Goal: Check status

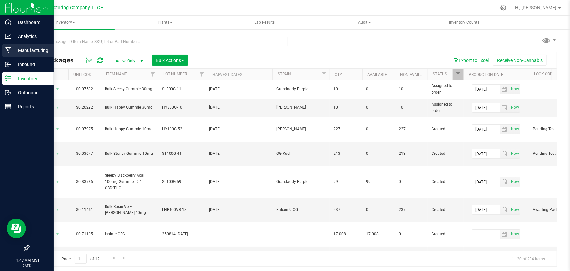
click at [14, 49] on p "Manufacturing" at bounding box center [30, 50] width 39 height 8
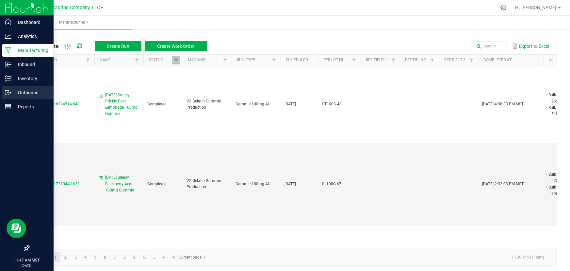
click at [17, 90] on p "Outbound" at bounding box center [30, 93] width 39 height 8
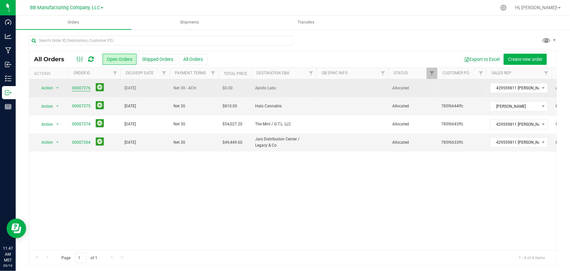
click at [80, 86] on link "00007276" at bounding box center [81, 88] width 18 height 6
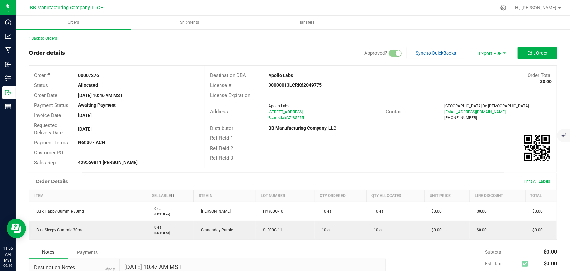
scroll to position [39, 0]
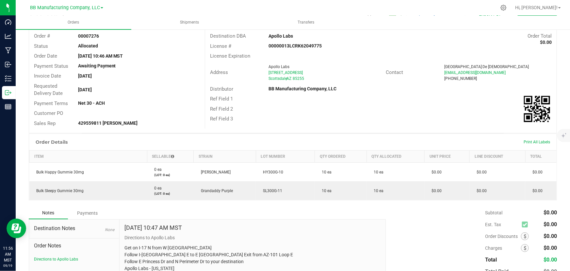
click at [20, 133] on div "Back to Orders Order details Approved? Sync to QuickBooks Export PDF Edit Order…" at bounding box center [293, 152] width 555 height 324
click at [22, 160] on div "Back to Orders Order details Approved? Sync to QuickBooks Export PDF Edit Order…" at bounding box center [293, 152] width 555 height 324
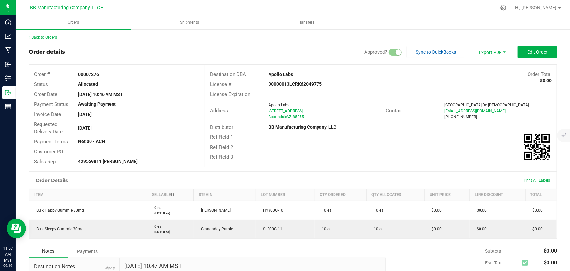
scroll to position [0, 0]
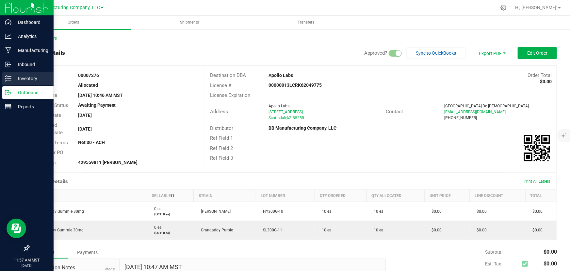
click at [10, 76] on line at bounding box center [10, 76] width 4 height 0
